Goal: Transaction & Acquisition: Purchase product/service

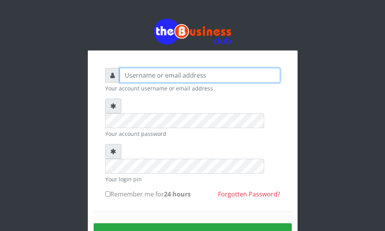
type input "YaronMarcuz"
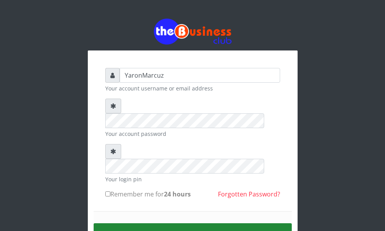
click at [166, 223] on button "Sign in" at bounding box center [193, 233] width 198 height 20
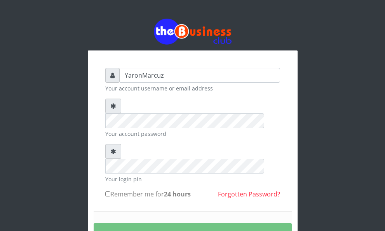
click at [107, 191] on input "Remember me for 24 hours" at bounding box center [107, 193] width 5 height 5
checkbox input "true"
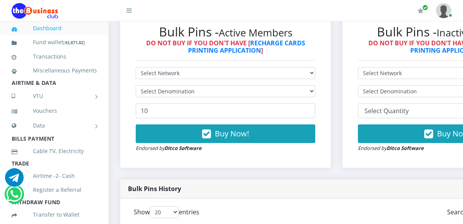
scroll to position [268, 0]
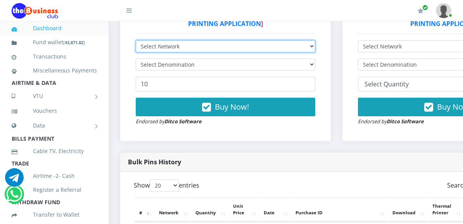
click at [249, 40] on select "Select Network MTN Globacom 9Mobile Airtel" at bounding box center [226, 46] width 180 height 12
select select "Airtel"
click at [136, 40] on select "Select Network MTN Globacom 9Mobile Airtel" at bounding box center [226, 46] width 180 height 12
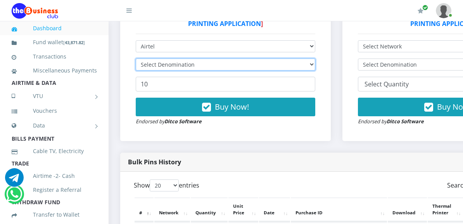
click at [179, 59] on select "Select Denomination" at bounding box center [226, 65] width 180 height 12
click at [232, 59] on select "Select Denomination" at bounding box center [226, 65] width 180 height 12
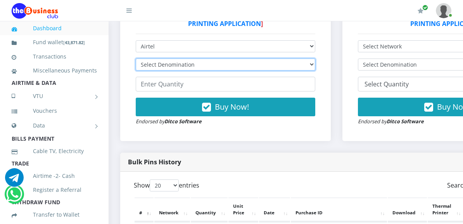
select select "481.9-500"
click at [136, 59] on select "Select Denomination Airtel NGN100 - ₦96.38 Airtel NGN200 - ₦192.76 Airtel NGN50…" at bounding box center [226, 65] width 180 height 12
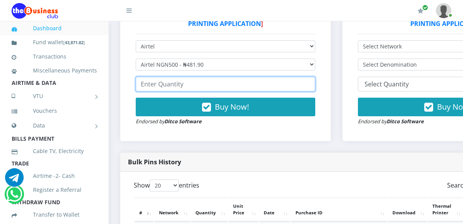
click at [162, 78] on input "number" at bounding box center [226, 84] width 180 height 15
type input "2"
type input "44"
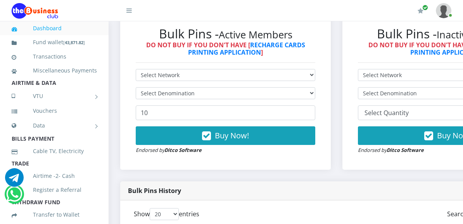
select select "Airtel"
click at [136, 69] on select "Select Network MTN Globacom 9Mobile Airtel" at bounding box center [226, 75] width 180 height 12
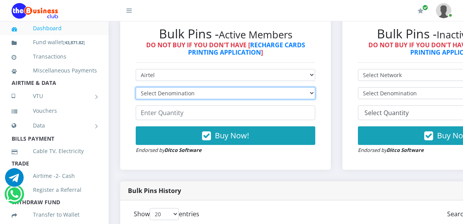
click at [182, 87] on select "Select Denomination Airtel NGN100 - ₦96.38 Airtel NGN200 - ₦192.76 Airtel NGN50…" at bounding box center [226, 93] width 180 height 12
select select "192.76-200"
click at [136, 87] on select "Select Denomination Airtel NGN100 - ₦96.38 Airtel NGN200 - ₦192.76 Airtel NGN50…" at bounding box center [226, 93] width 180 height 12
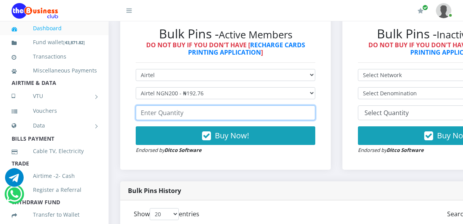
click at [160, 106] on input "number" at bounding box center [226, 113] width 180 height 15
type input "28"
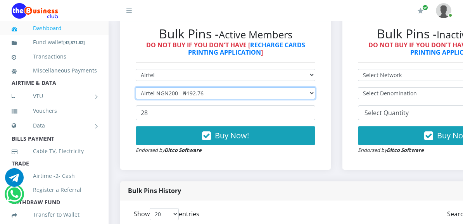
click at [180, 87] on select "Select Denomination Airtel NGN100 - ₦96.38 Airtel NGN200 - ₦192.76 Airtel NGN50…" at bounding box center [226, 93] width 180 height 12
select select "481.9-500"
click at [136, 87] on select "Select Denomination Airtel NGN100 - ₦96.38 Airtel NGN200 - ₦192.76 Airtel NGN50…" at bounding box center [226, 93] width 180 height 12
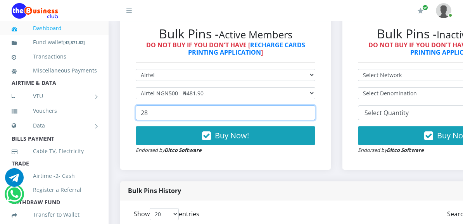
drag, startPoint x: 165, startPoint y: 109, endPoint x: 139, endPoint y: 111, distance: 26.8
click at [139, 111] on input "28" at bounding box center [226, 113] width 180 height 15
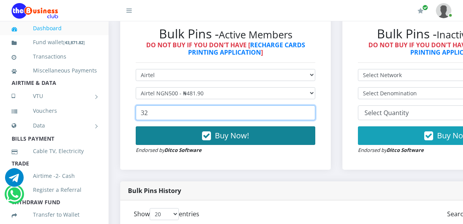
type input "32"
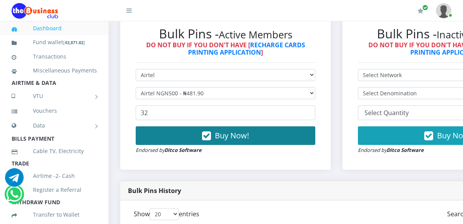
click at [179, 132] on button "Buy Now!" at bounding box center [226, 136] width 180 height 19
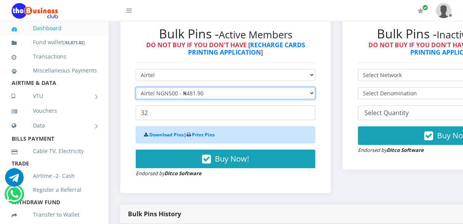
click at [170, 88] on select "Select Denomination Airtel NGN100 - ₦96.38 Airtel NGN200 - ₦192.76 Airtel NGN50…" at bounding box center [226, 93] width 180 height 12
select select "192.76-200"
click at [136, 87] on select "Select Denomination Airtel NGN100 - ₦96.38 Airtel NGN200 - ₦192.76 Airtel NGN50…" at bounding box center [226, 93] width 180 height 12
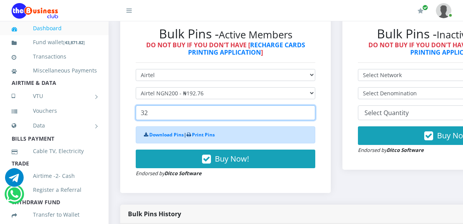
click at [172, 106] on input "32" at bounding box center [226, 113] width 180 height 15
drag, startPoint x: 158, startPoint y: 104, endPoint x: 121, endPoint y: 106, distance: 36.5
click at [118, 111] on div "Bulk Pins Downloads instantly (ACTIVE MEMBERS) Bulk Pins - Active Members DO NO…" at bounding box center [225, 98] width 222 height 213
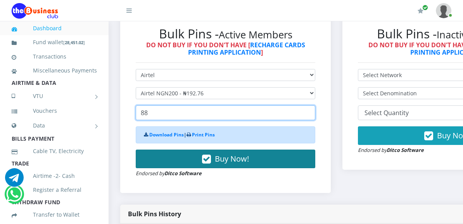
type input "88"
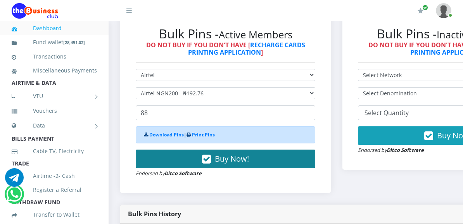
click at [167, 154] on button "Buy Now!" at bounding box center [226, 159] width 180 height 19
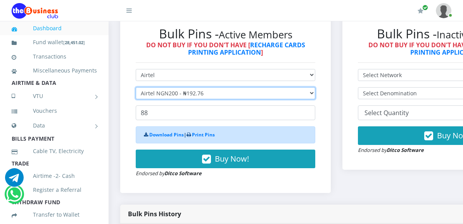
click at [197, 87] on select "Select Denomination Airtel NGN100 - ₦96.38 Airtel NGN200 - ₦192.76 Airtel NGN50…" at bounding box center [226, 93] width 180 height 12
select select "96.38-100"
click at [136, 87] on select "Select Denomination Airtel NGN100 - ₦96.38 Airtel NGN200 - ₦192.76 Airtel NGN50…" at bounding box center [226, 93] width 180 height 12
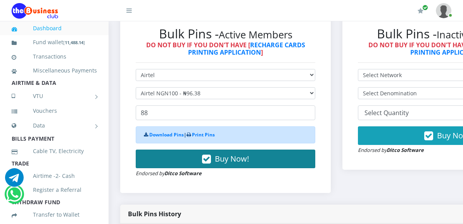
click at [196, 154] on button "Buy Now!" at bounding box center [226, 159] width 180 height 19
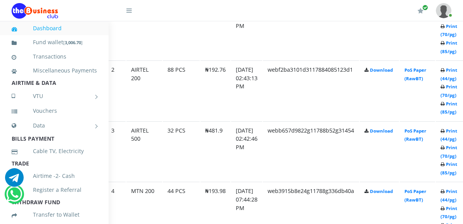
scroll to position [491, 27]
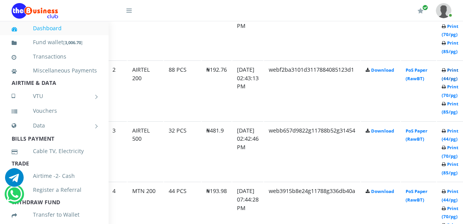
click at [457, 73] on link "Print (44/pg)" at bounding box center [450, 74] width 17 height 14
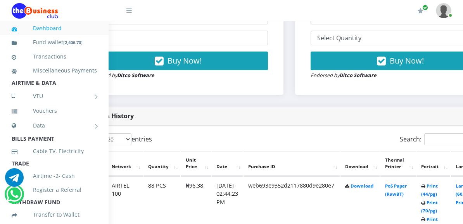
scroll to position [314, 52]
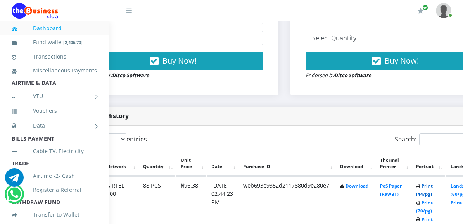
click at [433, 183] on link "Print (44/pg)" at bounding box center [424, 190] width 17 height 14
